Goal: Transaction & Acquisition: Purchase product/service

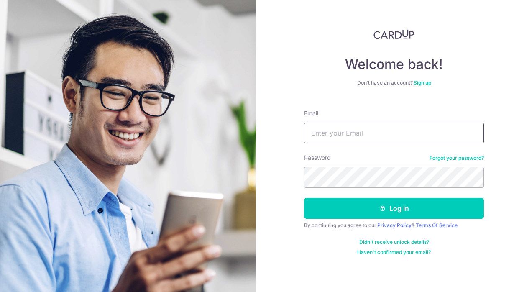
click at [367, 137] on input "Email" at bounding box center [394, 133] width 180 height 21
type input "WENWEN_TAN@YAHOO.COM.SG"
click at [327, 245] on div "Didn't receive unlock details? Haven't confirmed your email?" at bounding box center [394, 247] width 180 height 17
click at [391, 213] on button "Log in" at bounding box center [394, 208] width 180 height 21
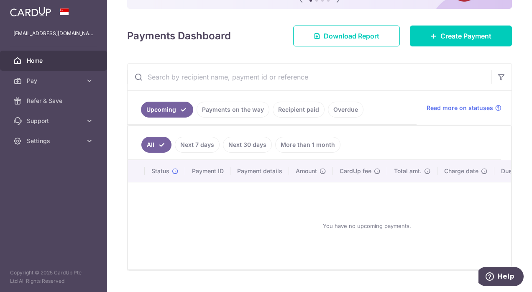
scroll to position [107, 0]
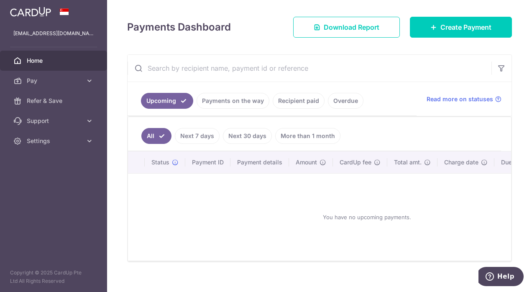
click at [55, 84] on span "Pay" at bounding box center [54, 81] width 55 height 8
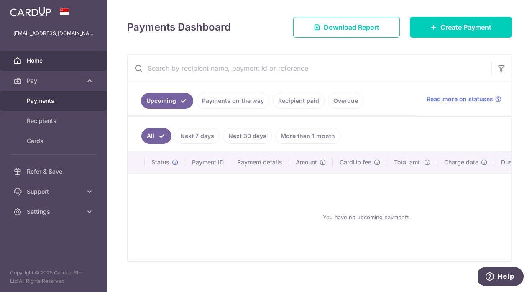
click at [49, 105] on link "Payments" at bounding box center [53, 101] width 107 height 20
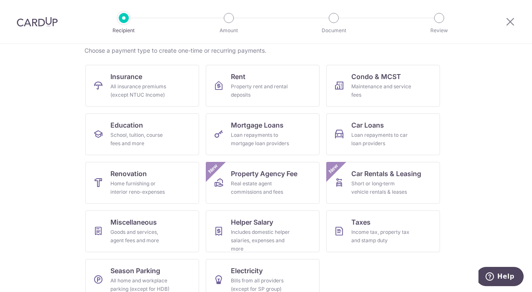
scroll to position [82, 0]
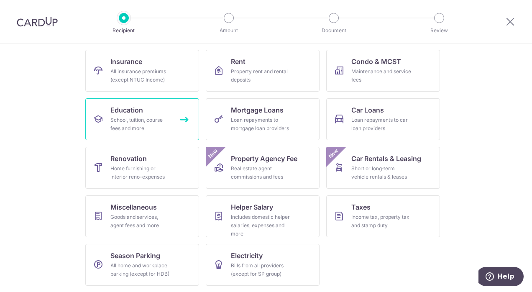
click at [136, 125] on div "School, tuition, course fees and more" at bounding box center [140, 124] width 60 height 17
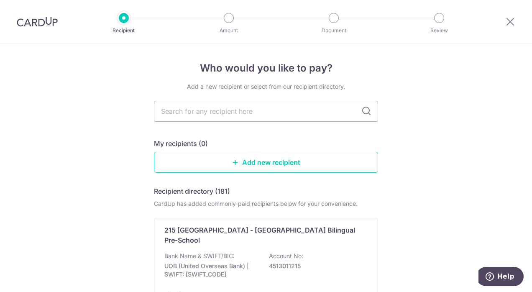
click at [266, 113] on input "text" at bounding box center [266, 111] width 224 height 21
type input "zenitttttttttttttttttttttttttttttttttttttttttttttttttttttth"
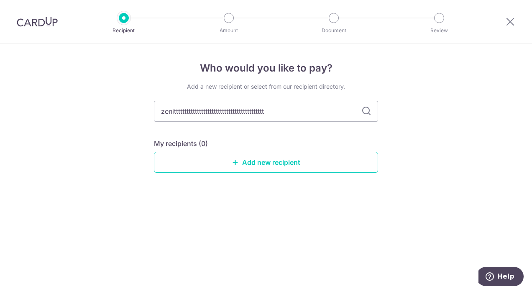
type input "zenitttttttttttttttttttttttttttttttttttttttttt"
click at [315, 112] on input "zenitttttttttttttttttttttttttttttttttttttttttttttt" at bounding box center [266, 111] width 224 height 21
type input "z"
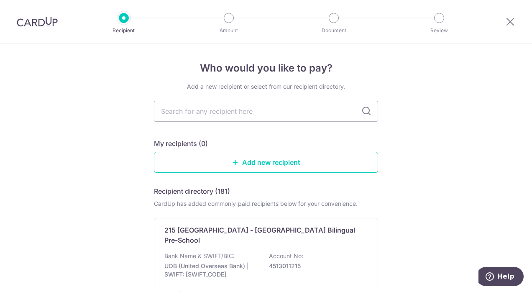
type input "Z"
type input "e"
type input "n"
type input "i"
type input "t"
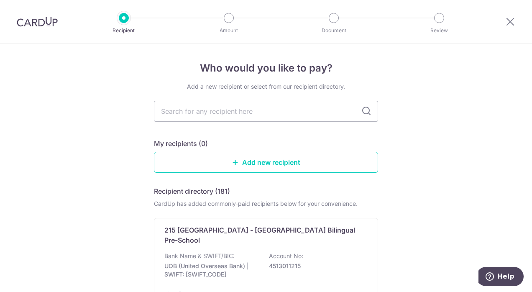
type input "h"
click at [261, 115] on input "text" at bounding box center [266, 111] width 224 height 21
type input "Z"
type input "e"
click at [300, 110] on input "text" at bounding box center [266, 111] width 224 height 21
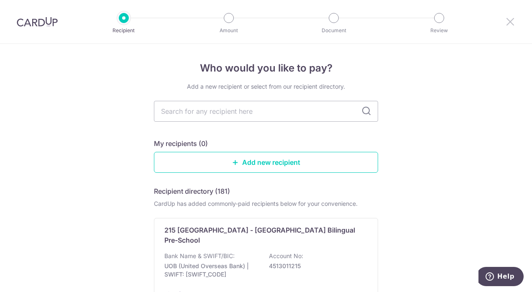
click at [506, 21] on icon at bounding box center [510, 21] width 10 height 10
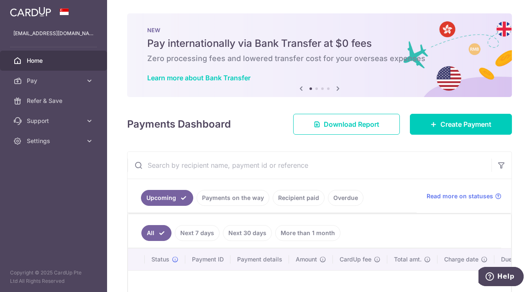
click at [38, 82] on span "Pay" at bounding box center [54, 81] width 55 height 8
click at [90, 82] on icon at bounding box center [89, 81] width 8 height 8
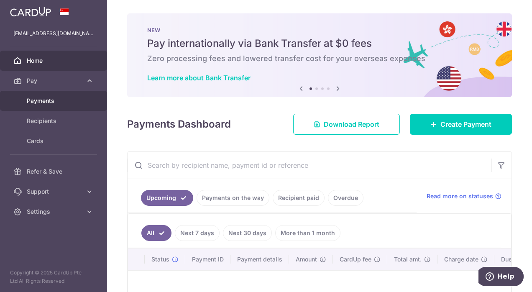
click at [34, 100] on span "Payments" at bounding box center [54, 101] width 55 height 8
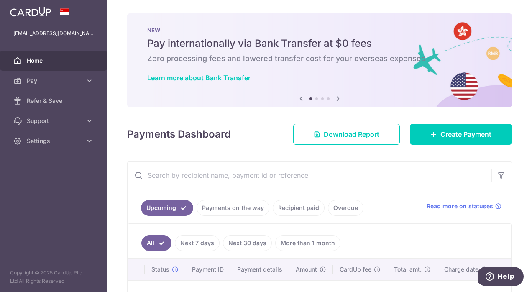
click at [93, 81] on icon at bounding box center [89, 81] width 8 height 8
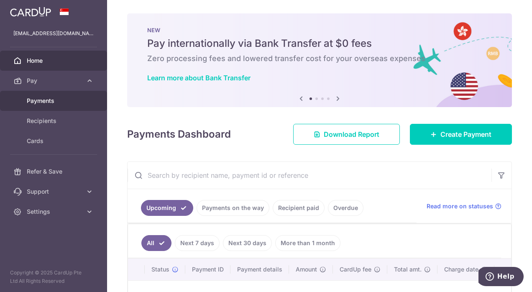
click at [50, 104] on span "Payments" at bounding box center [54, 101] width 55 height 8
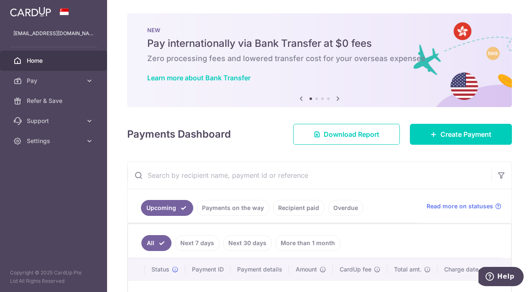
click at [40, 145] on link "Settings" at bounding box center [53, 141] width 107 height 20
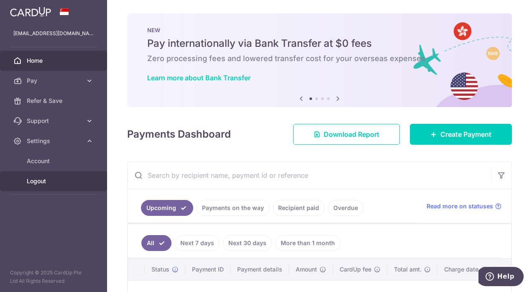
click at [43, 186] on link "Logout" at bounding box center [53, 181] width 107 height 20
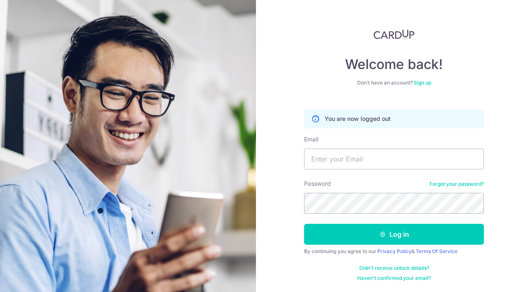
click at [476, 49] on div "Welcome back! Don’t have an account? Sign up You are now logged out Email Passw…" at bounding box center [394, 155] width 180 height 252
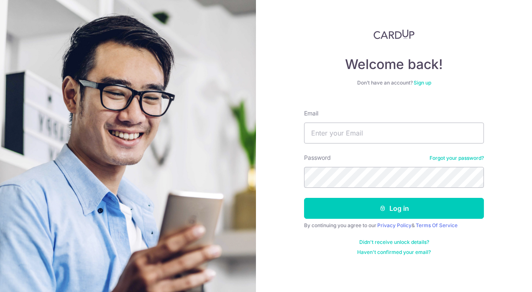
type input "[EMAIL_ADDRESS][DOMAIN_NAME]"
click at [330, 208] on button "Log in" at bounding box center [394, 208] width 180 height 21
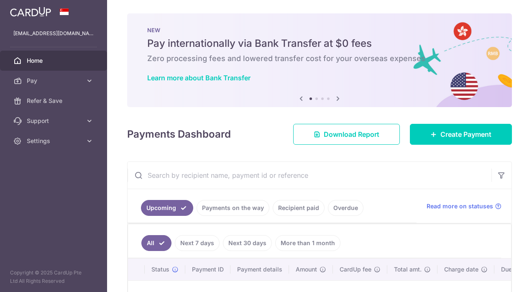
click at [89, 82] on icon at bounding box center [89, 81] width 8 height 8
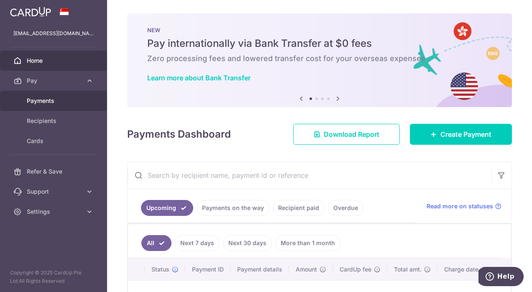
click at [46, 101] on span "Payments" at bounding box center [54, 101] width 55 height 8
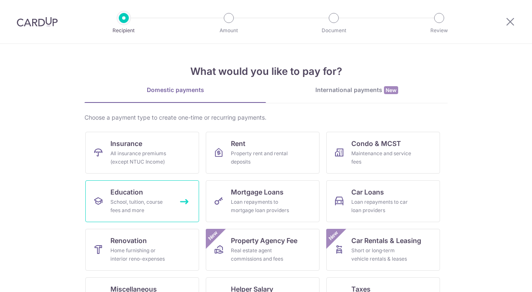
click at [132, 199] on div "School, tuition, course fees and more" at bounding box center [140, 206] width 60 height 17
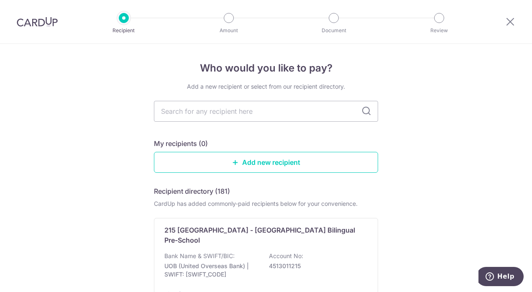
click at [239, 109] on input "text" at bounding box center [266, 111] width 224 height 21
type input "ze"
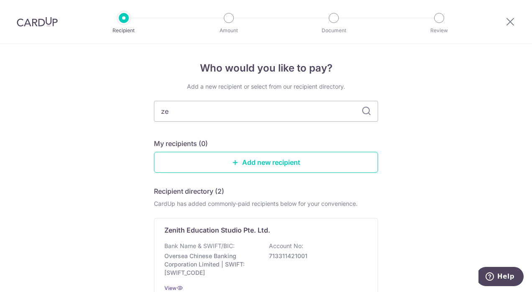
type input "z"
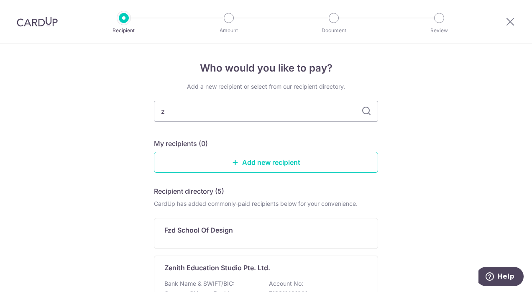
click at [199, 108] on input "z" at bounding box center [266, 111] width 224 height 21
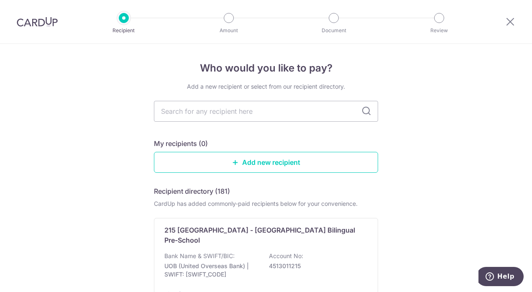
click at [224, 110] on input "text" at bounding box center [266, 111] width 224 height 21
type input "Zeni"
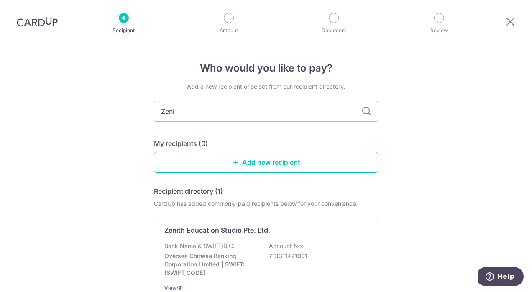
click at [244, 251] on div "Bank Name & SWIFT/BIC: Oversea Chinese Banking Corporation Limited | SWIFT: OCB…" at bounding box center [265, 259] width 203 height 35
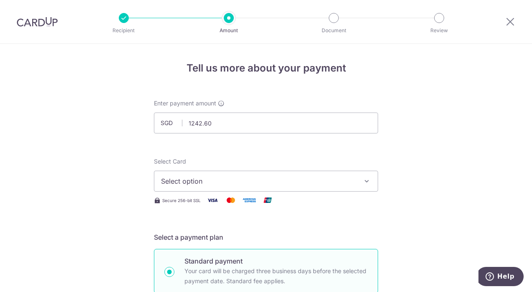
type input "1,242.60"
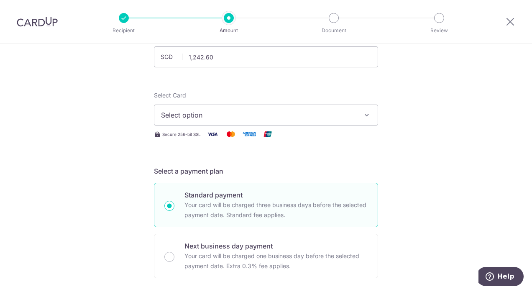
scroll to position [70, 0]
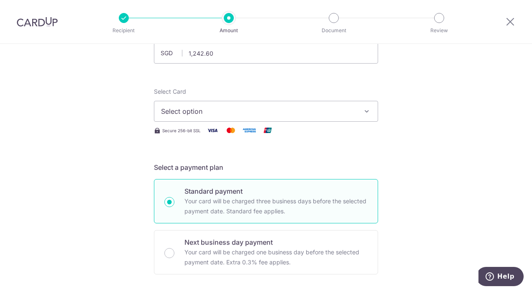
click at [370, 110] on button "Select option" at bounding box center [266, 111] width 224 height 21
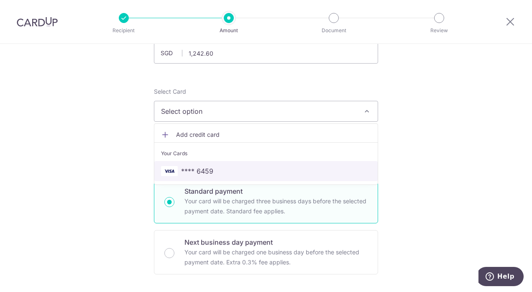
click at [260, 172] on span "**** 6459" at bounding box center [266, 171] width 210 height 10
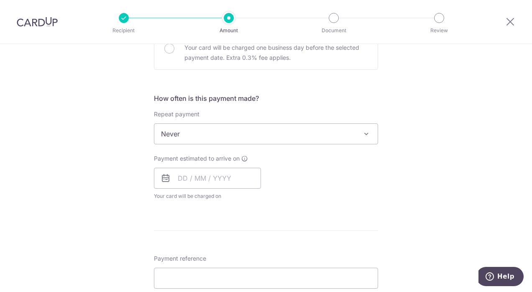
scroll to position [275, 0]
click at [355, 133] on span "Never" at bounding box center [265, 133] width 223 height 20
click at [194, 177] on input "text" at bounding box center [207, 177] width 107 height 21
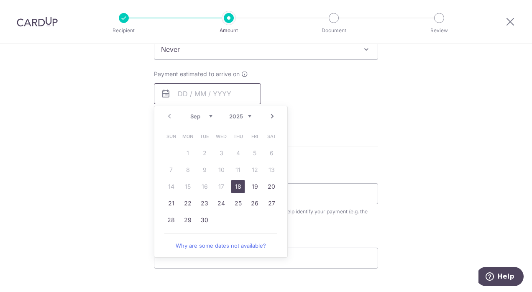
scroll to position [360, 0]
click at [237, 186] on link "18" at bounding box center [237, 184] width 13 height 13
type input "[DATE]"
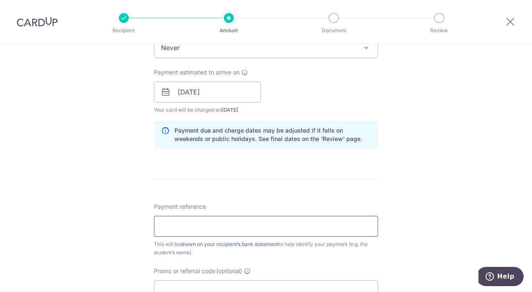
click at [246, 225] on input "Payment reference" at bounding box center [266, 226] width 224 height 21
type input "82372173"
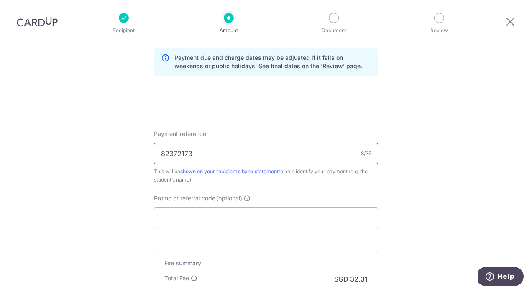
scroll to position [435, 0]
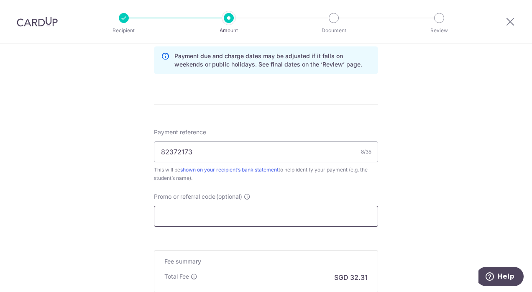
click at [259, 217] on input "Promo or referral code (optional)" at bounding box center [266, 216] width 224 height 21
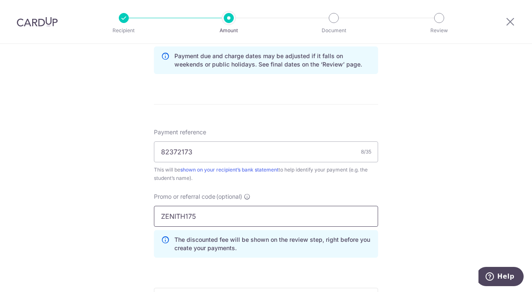
type input "ZENITH175"
click at [299, 192] on div "Promo or referral code (optional) ZENITH175 The discounted fee will be shown on…" at bounding box center [266, 224] width 224 height 65
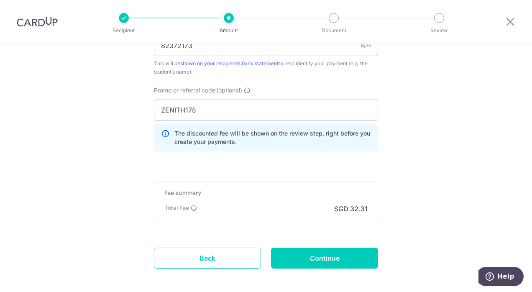
scroll to position [565, 0]
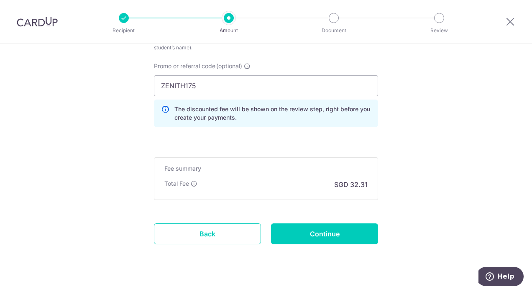
click at [191, 180] on icon at bounding box center [194, 183] width 7 height 7
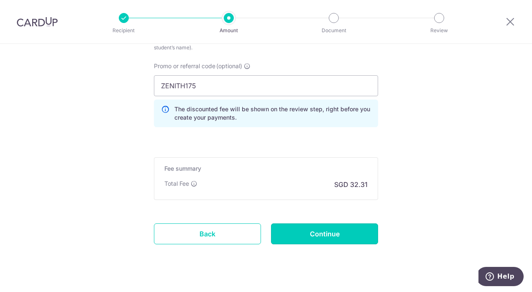
click at [322, 233] on input "Continue" at bounding box center [324, 233] width 107 height 21
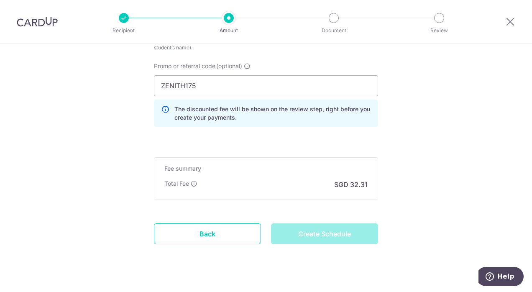
type input "Create Schedule"
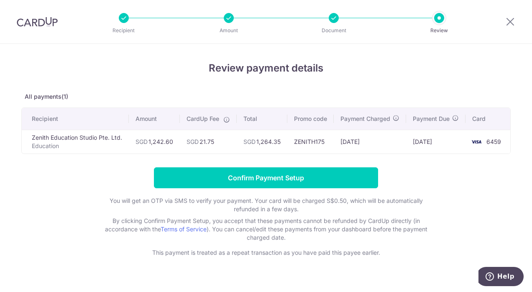
scroll to position [0, 4]
click at [294, 186] on input "Confirm Payment Setup" at bounding box center [266, 177] width 224 height 21
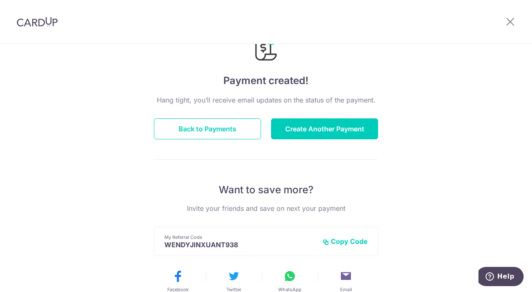
scroll to position [38, 0]
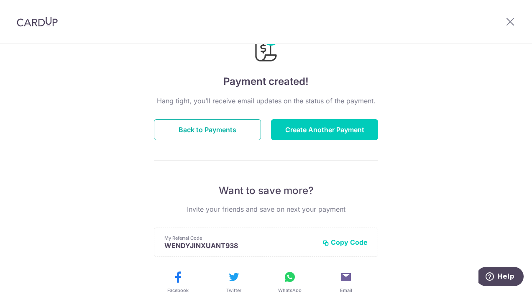
click at [213, 123] on button "Back to Payments" at bounding box center [207, 129] width 107 height 21
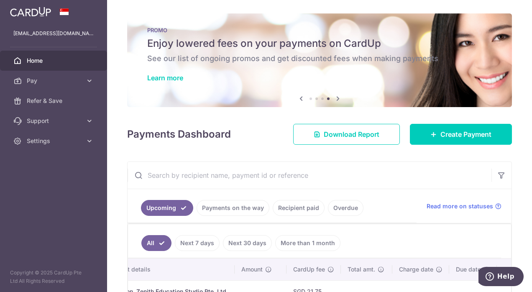
click at [45, 143] on span "Settings" at bounding box center [54, 141] width 55 height 8
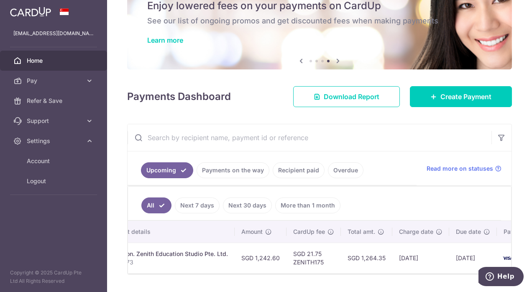
scroll to position [61, 0]
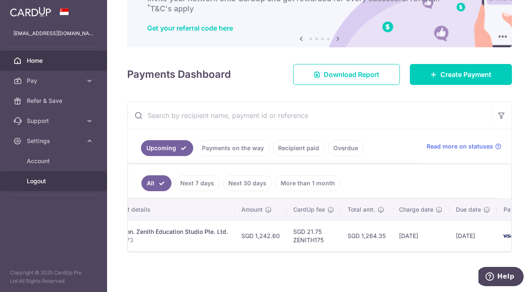
click at [37, 186] on link "Logout" at bounding box center [53, 181] width 107 height 20
